Goal: Information Seeking & Learning: Learn about a topic

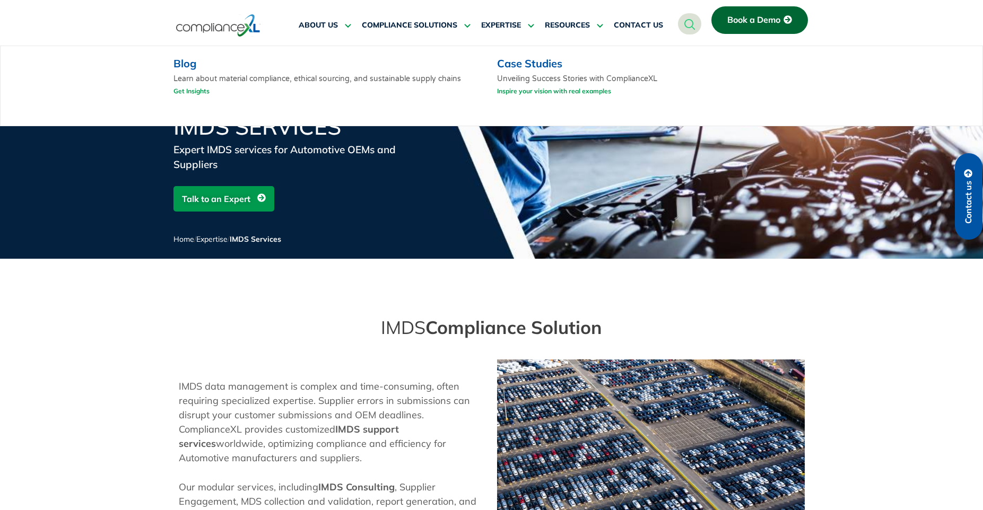
drag, startPoint x: 592, startPoint y: 28, endPoint x: 845, endPoint y: 83, distance: 258.9
click at [845, 83] on div "Blog Learn about material compliance, ethical sourcing, and sustainable supply …" at bounding box center [492, 86] width 982 height 80
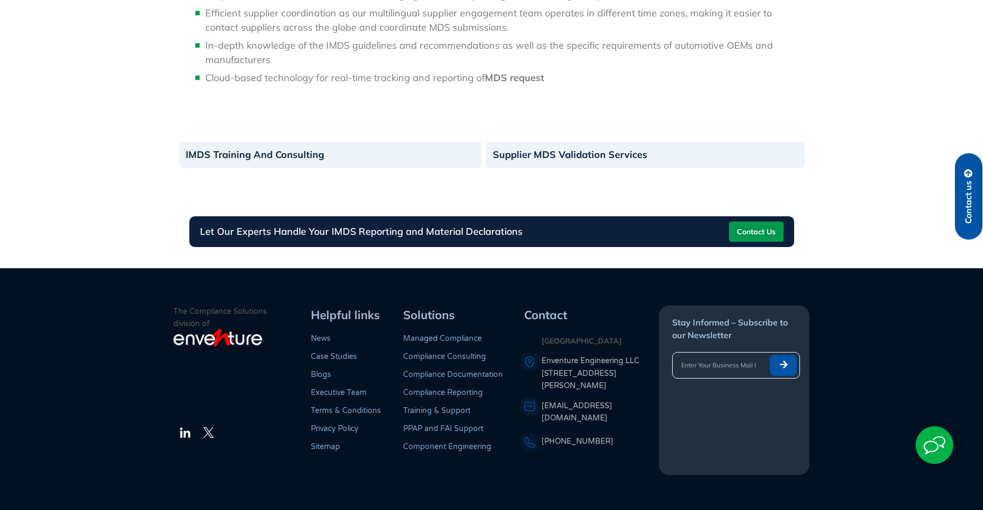
scroll to position [1225, 0]
